Goal: Information Seeking & Learning: Learn about a topic

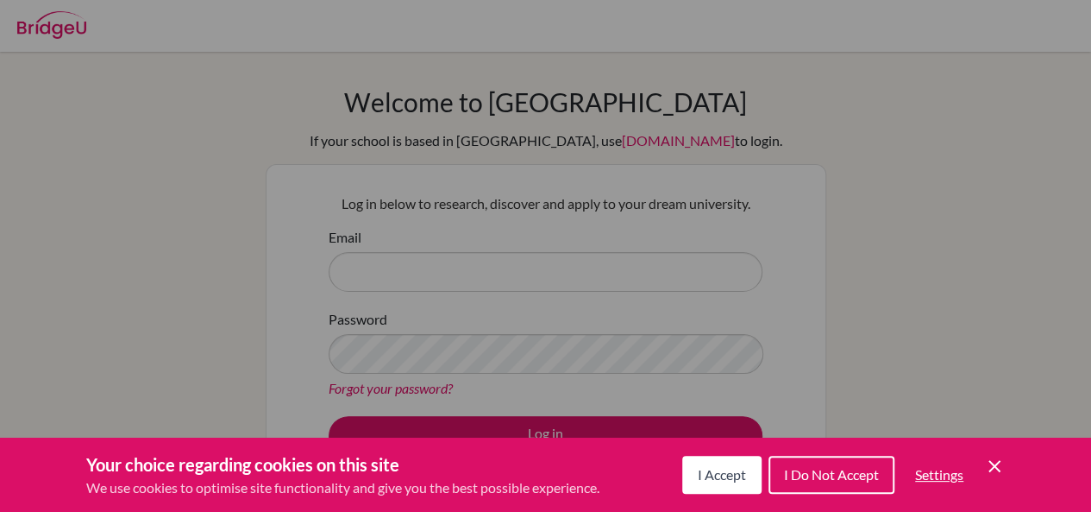
click at [725, 476] on span "I Accept" at bounding box center [722, 474] width 48 height 16
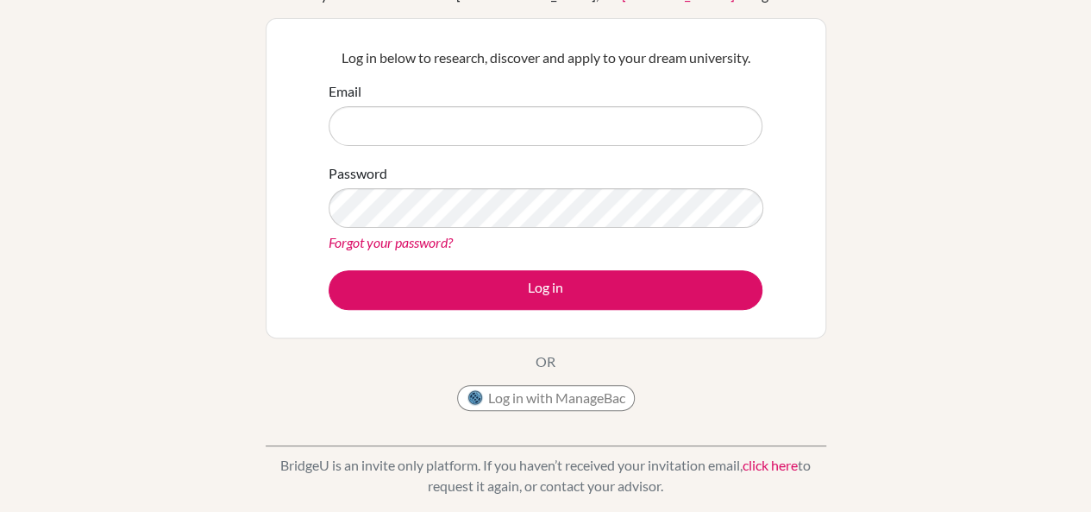
scroll to position [143, 0]
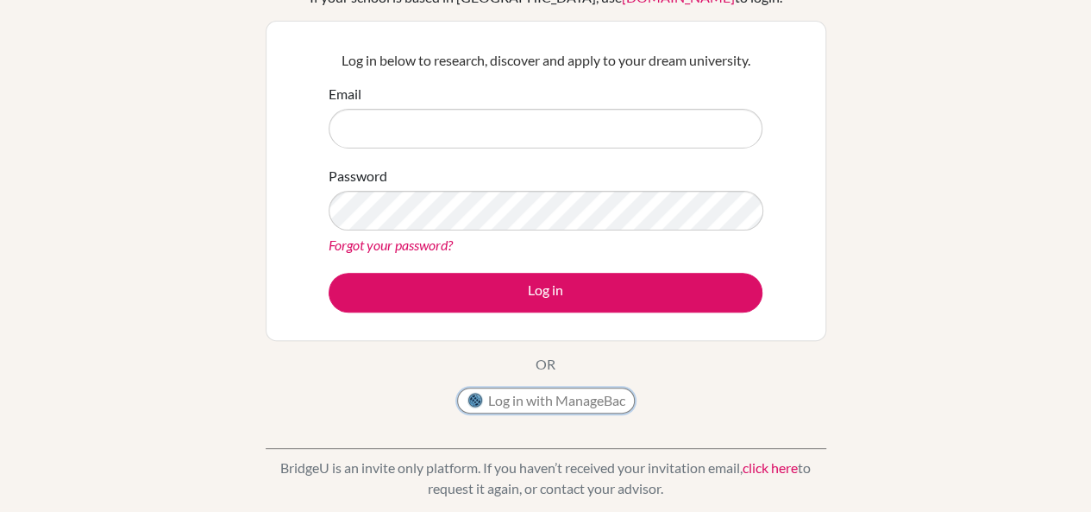
click at [521, 399] on button "Log in with ManageBac" at bounding box center [546, 400] width 178 height 26
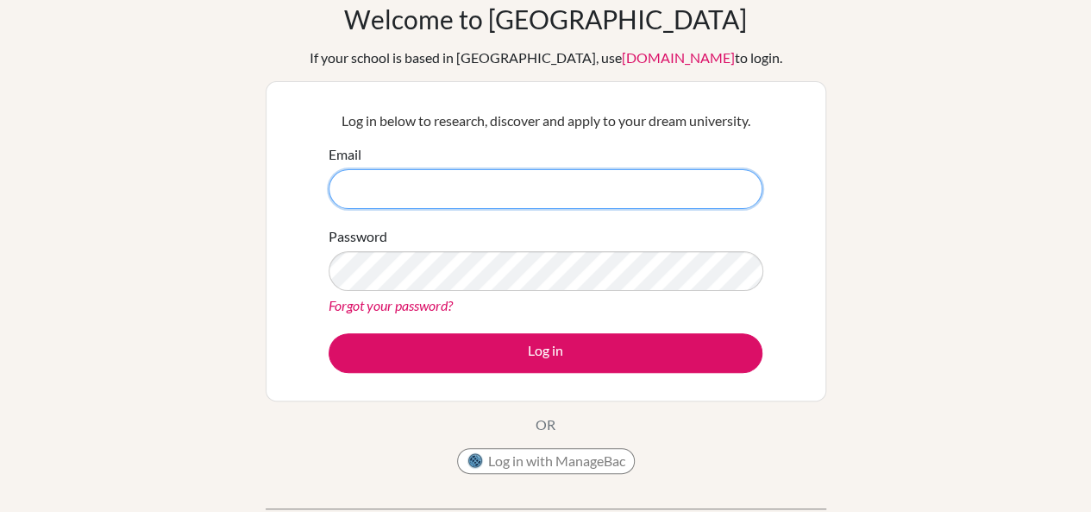
scroll to position [84, 0]
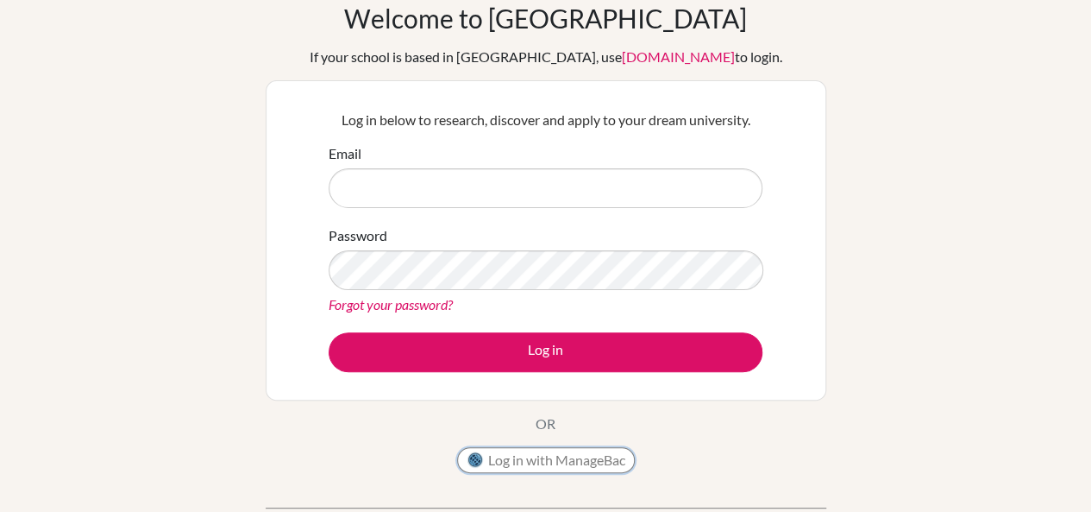
click at [540, 453] on button "Log in with ManageBac" at bounding box center [546, 460] width 178 height 26
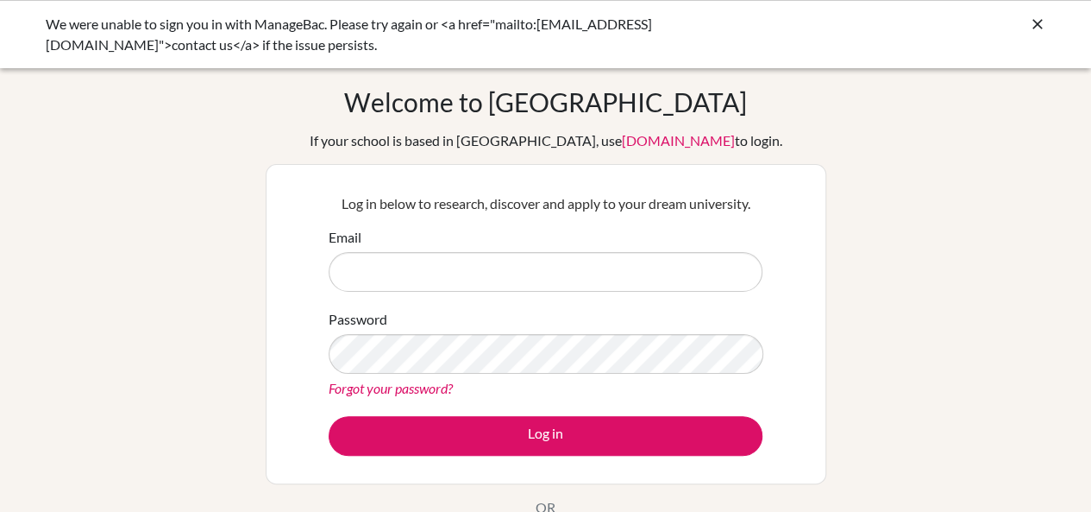
click at [429, 267] on input "Email" at bounding box center [546, 272] width 434 height 40
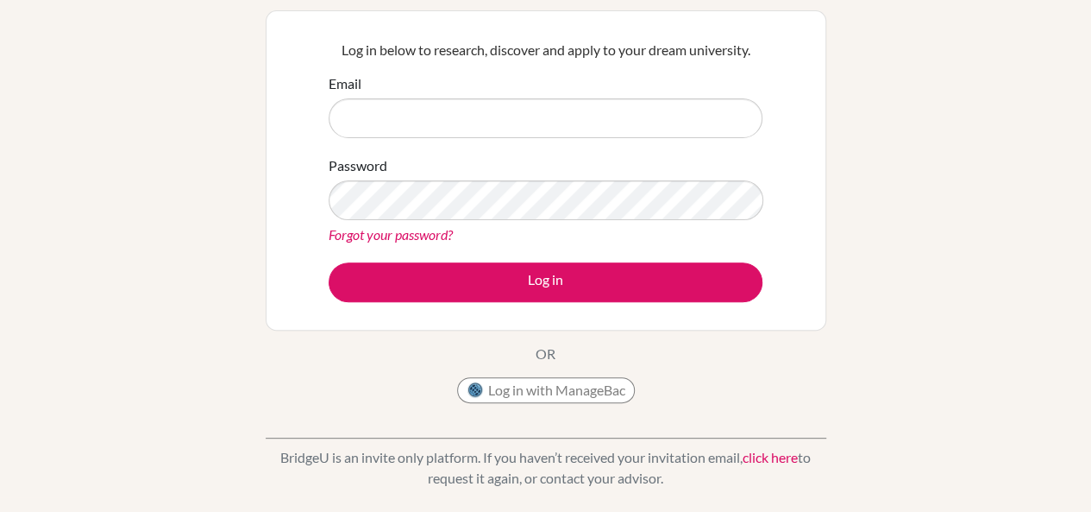
scroll to position [157, 0]
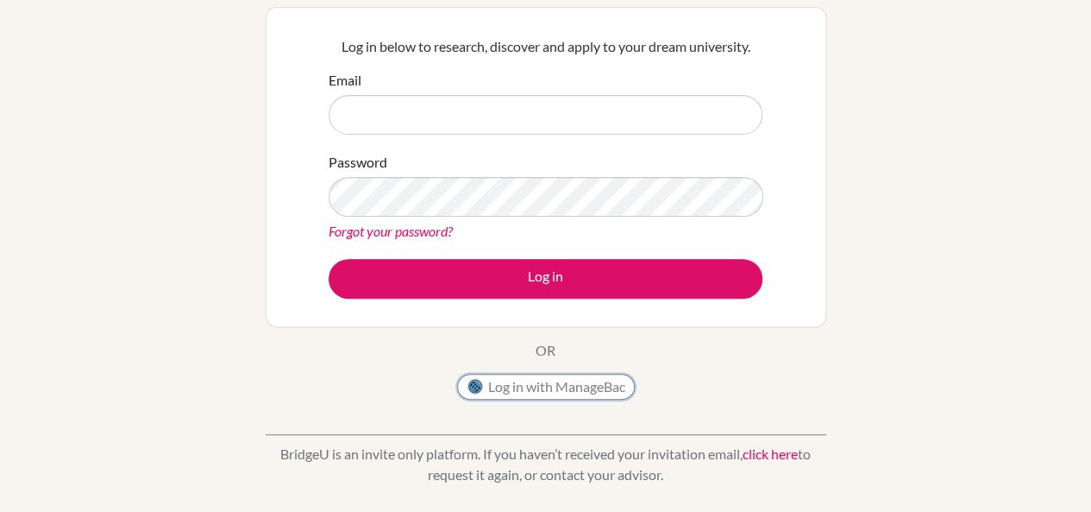
click at [526, 394] on button "Log in with ManageBac" at bounding box center [546, 387] width 178 height 26
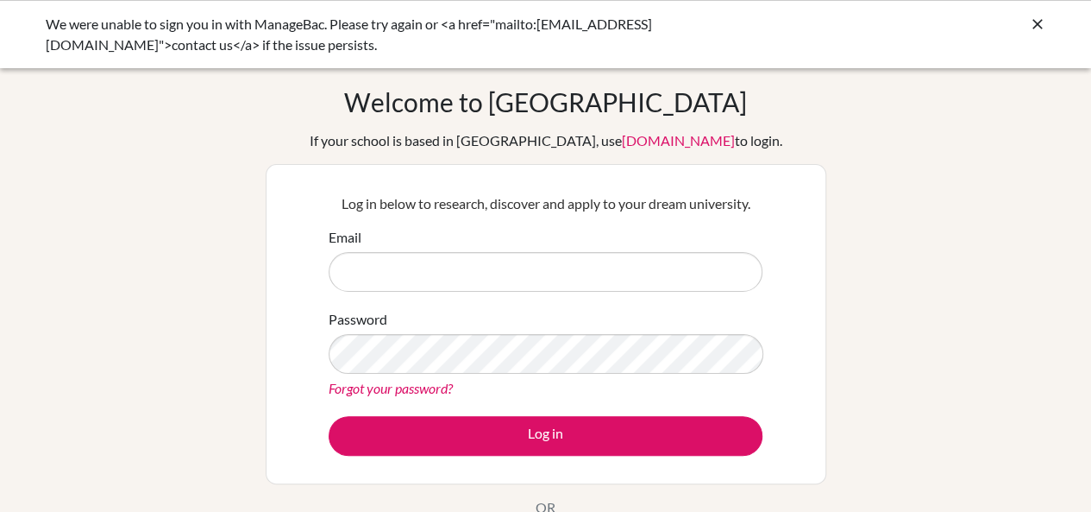
click at [1034, 21] on icon at bounding box center [1037, 24] width 17 height 17
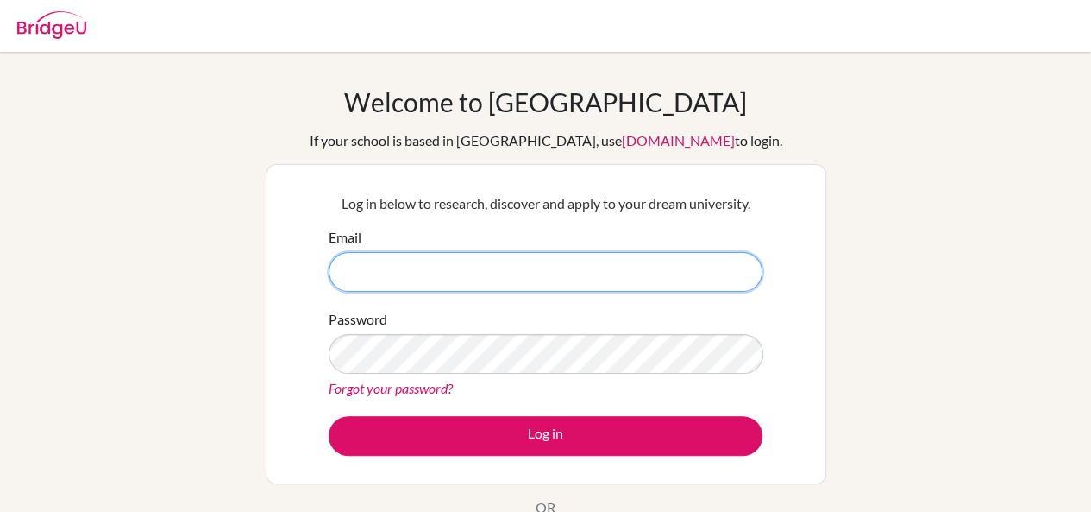
click at [375, 260] on input "Email" at bounding box center [546, 272] width 434 height 40
type input "[EMAIL_ADDRESS][DOMAIN_NAME]"
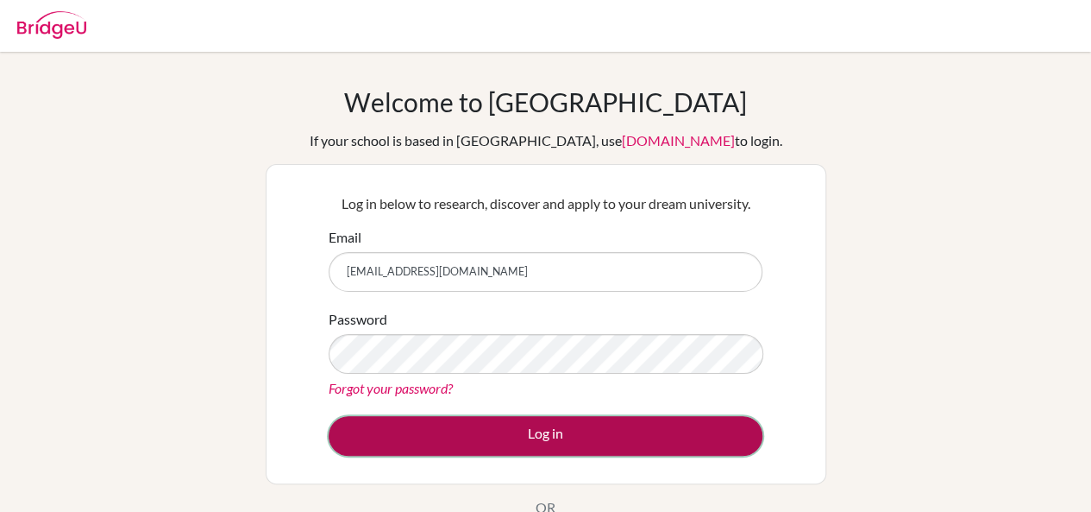
click at [532, 431] on button "Log in" at bounding box center [546, 436] width 434 height 40
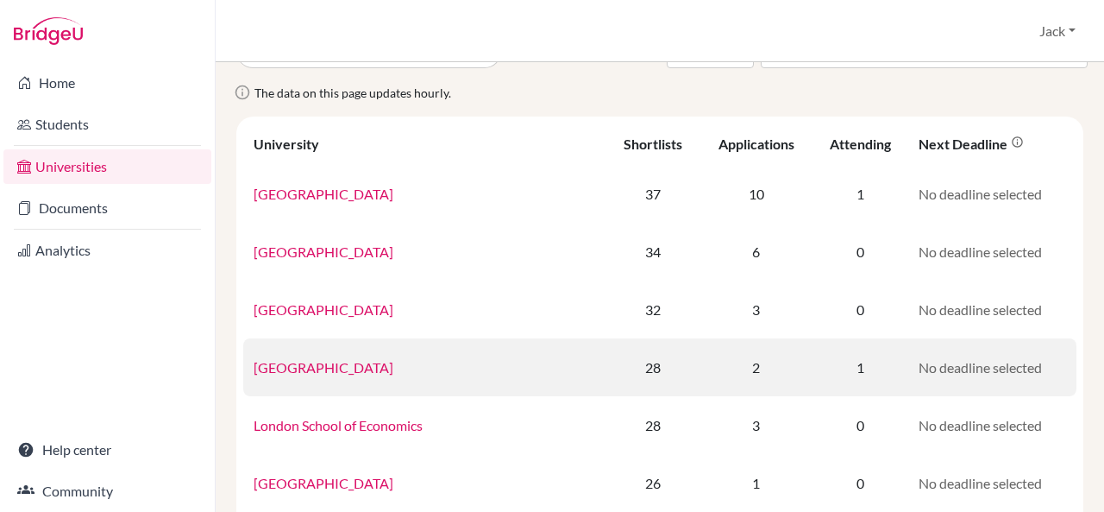
scroll to position [111, 0]
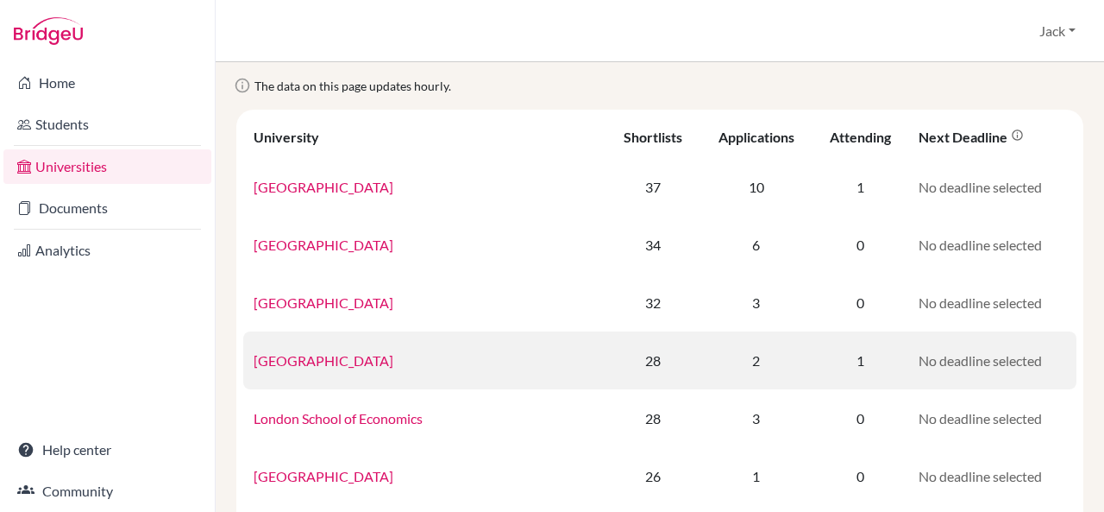
click at [327, 368] on td "Imperial College London" at bounding box center [425, 360] width 364 height 58
click at [327, 362] on link "Imperial College London" at bounding box center [324, 360] width 140 height 16
